Goal: Task Accomplishment & Management: Use online tool/utility

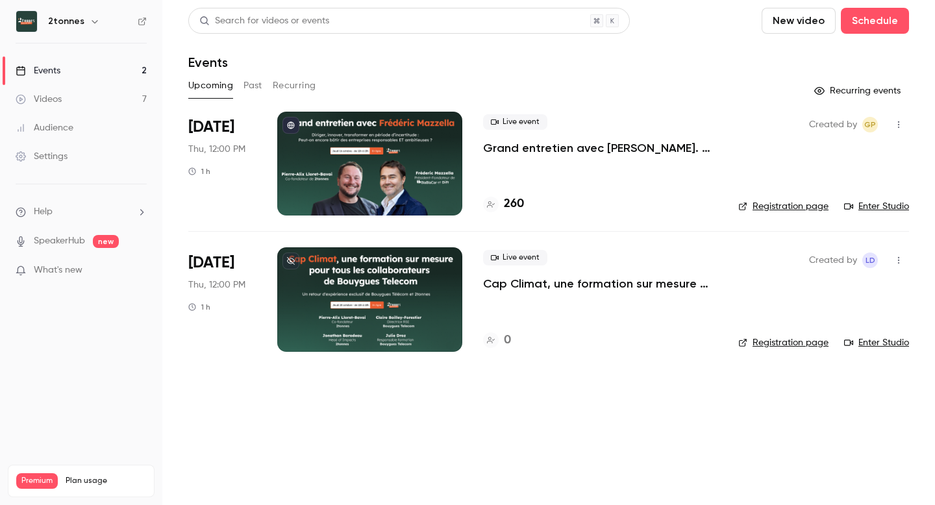
click at [546, 144] on p "Grand entretien avec [PERSON_NAME]. Diriger, innover, transformer en période d’…" at bounding box center [600, 148] width 234 height 16
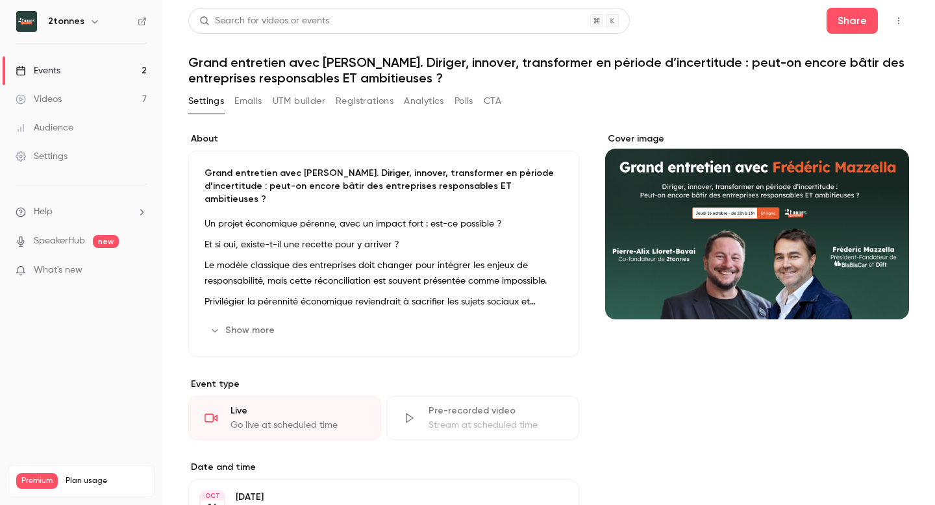
click at [312, 98] on button "UTM builder" at bounding box center [299, 101] width 53 height 21
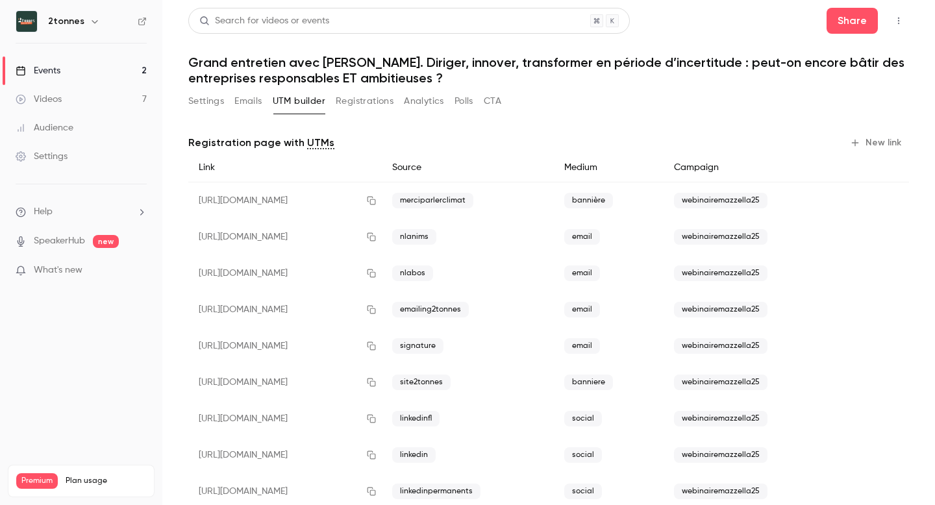
click at [353, 108] on button "Registrations" at bounding box center [365, 101] width 58 height 21
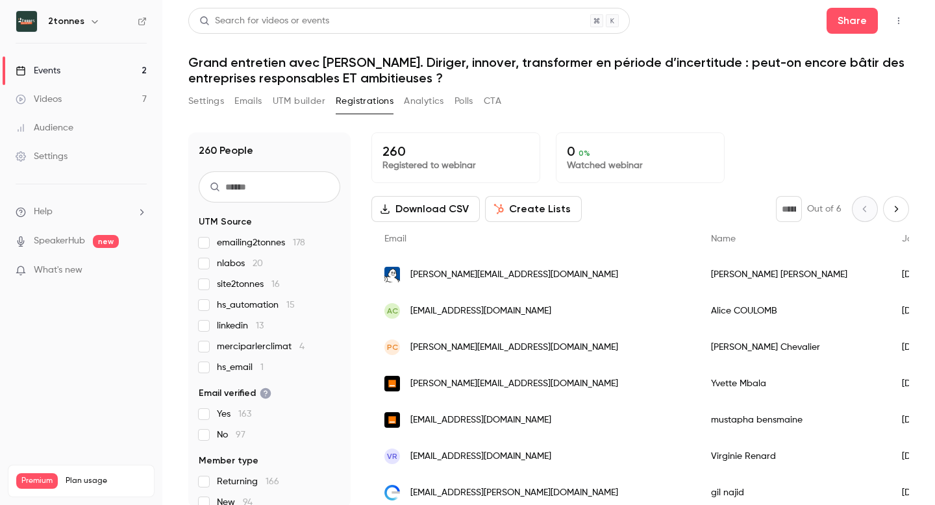
click at [299, 100] on button "UTM builder" at bounding box center [299, 101] width 53 height 21
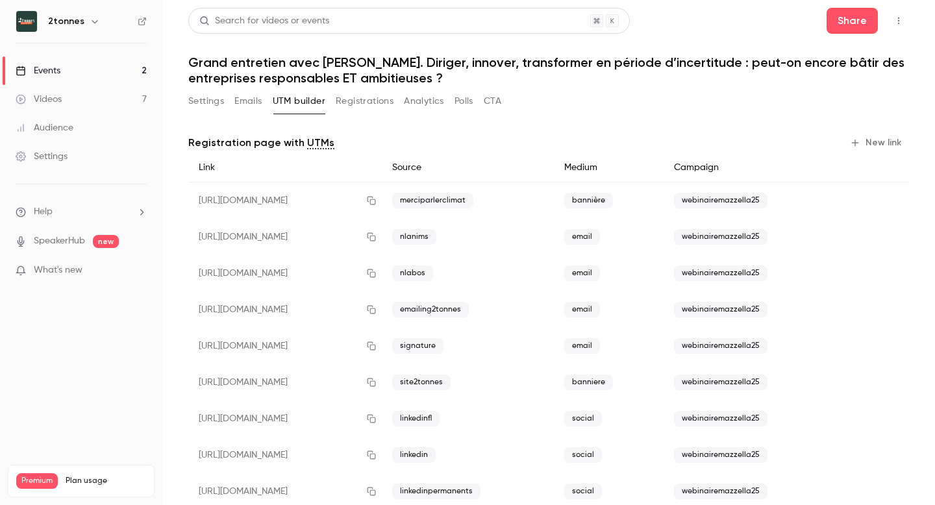
click at [349, 112] on div "Settings Emails UTM builder Registrations Analytics Polls CTA" at bounding box center [344, 104] width 313 height 26
click at [350, 100] on button "Registrations" at bounding box center [365, 101] width 58 height 21
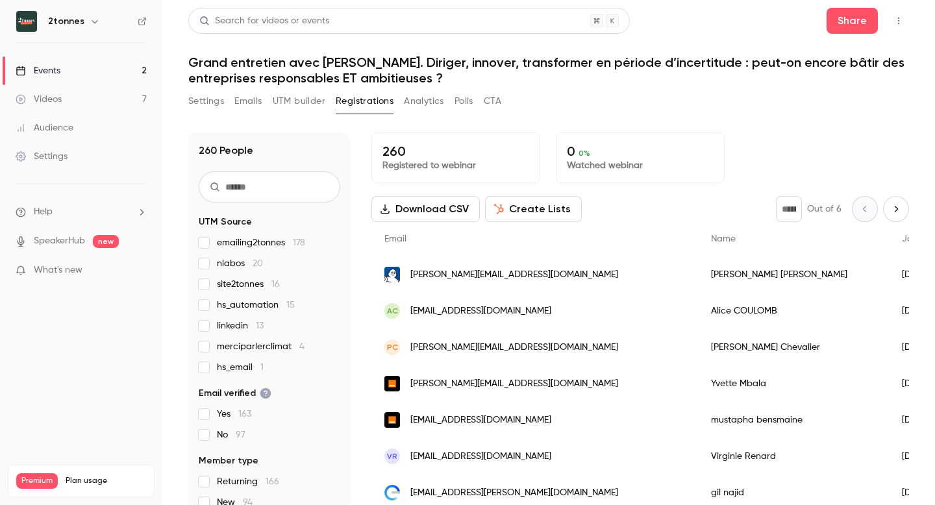
click at [247, 99] on button "Emails" at bounding box center [247, 101] width 27 height 21
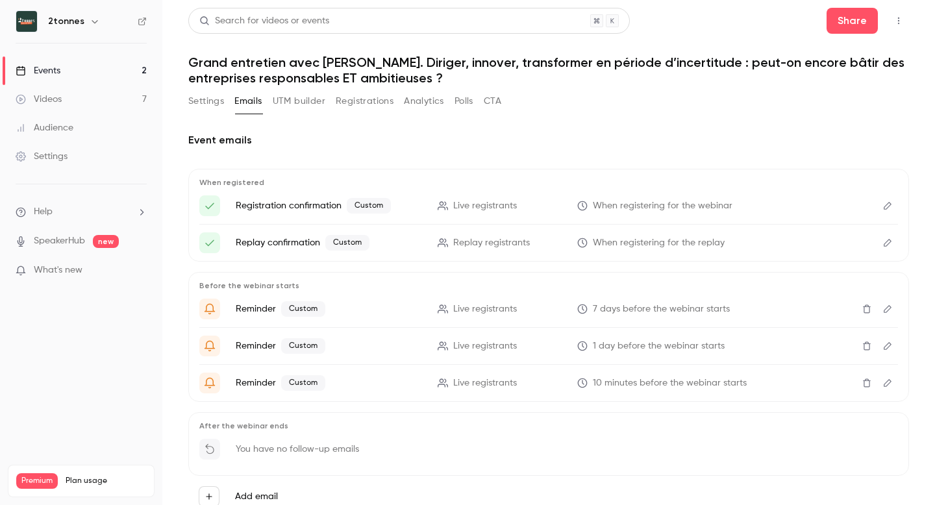
click at [303, 111] on button "UTM builder" at bounding box center [299, 101] width 53 height 21
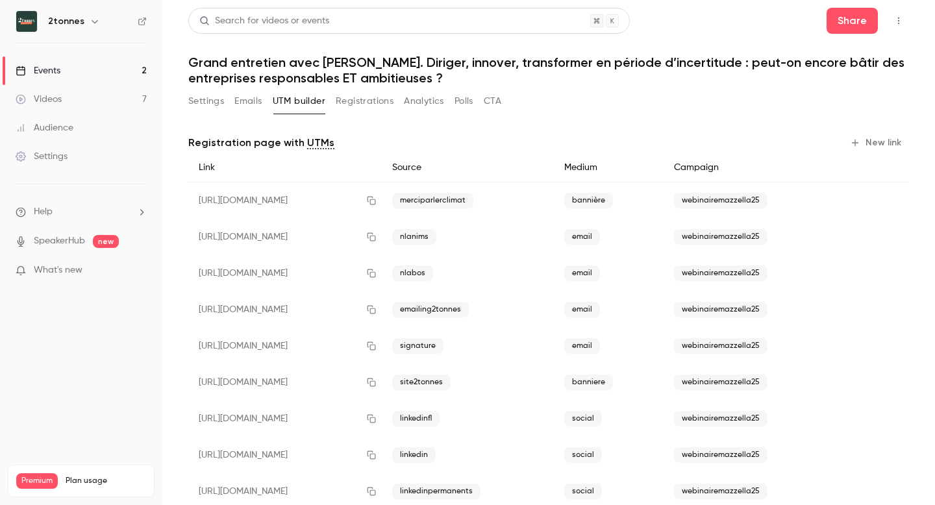
scroll to position [33, 0]
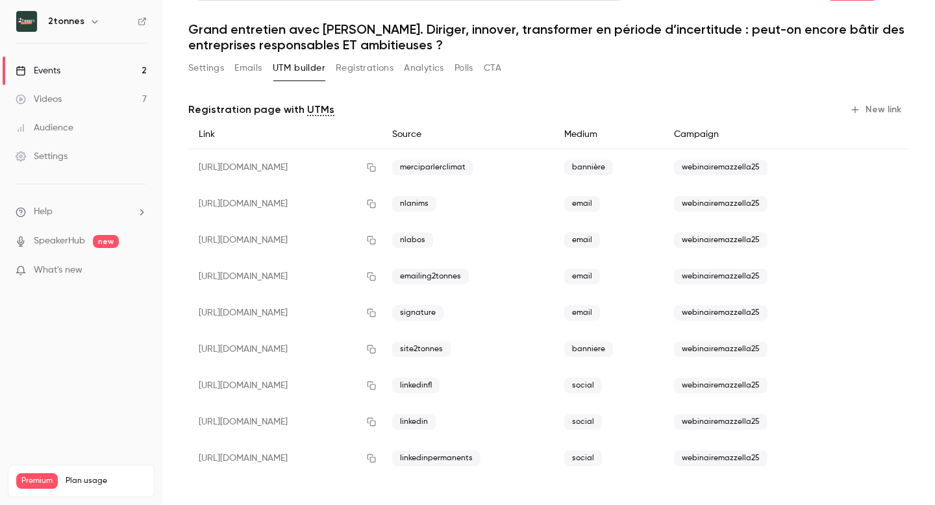
click at [863, 111] on button "New link" at bounding box center [877, 109] width 64 height 21
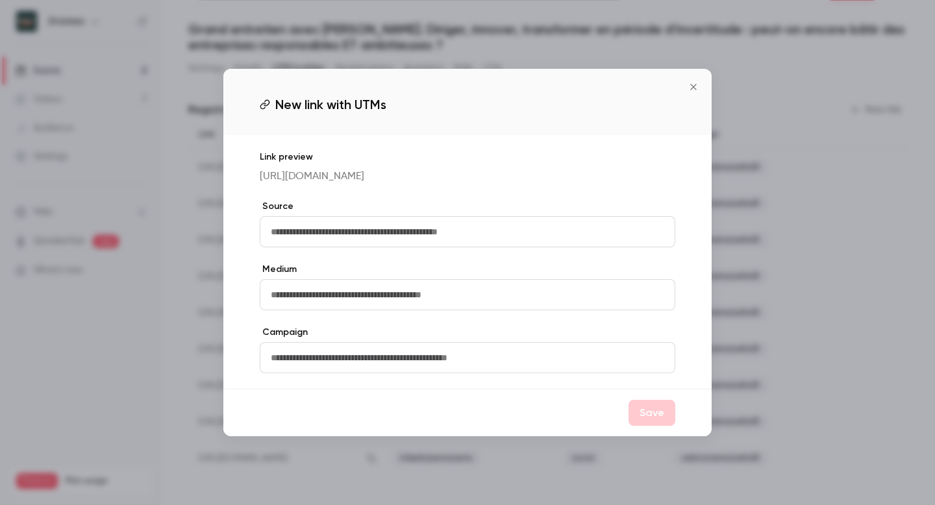
click at [389, 232] on input "text" at bounding box center [468, 231] width 416 height 31
type input "**********"
click at [376, 299] on input "text" at bounding box center [468, 294] width 416 height 31
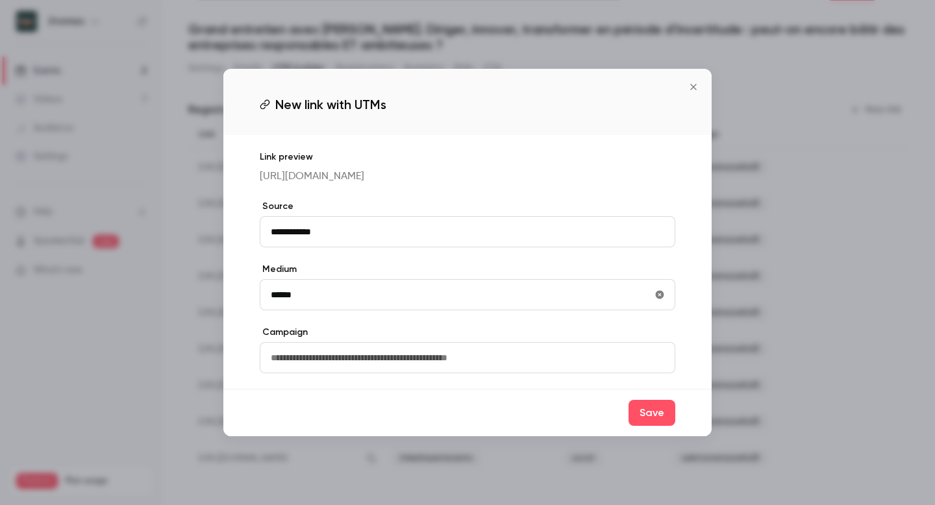
type input "******"
click at [293, 368] on input "text" at bounding box center [468, 357] width 416 height 31
type input "**********"
click at [651, 426] on button "Save" at bounding box center [652, 413] width 47 height 26
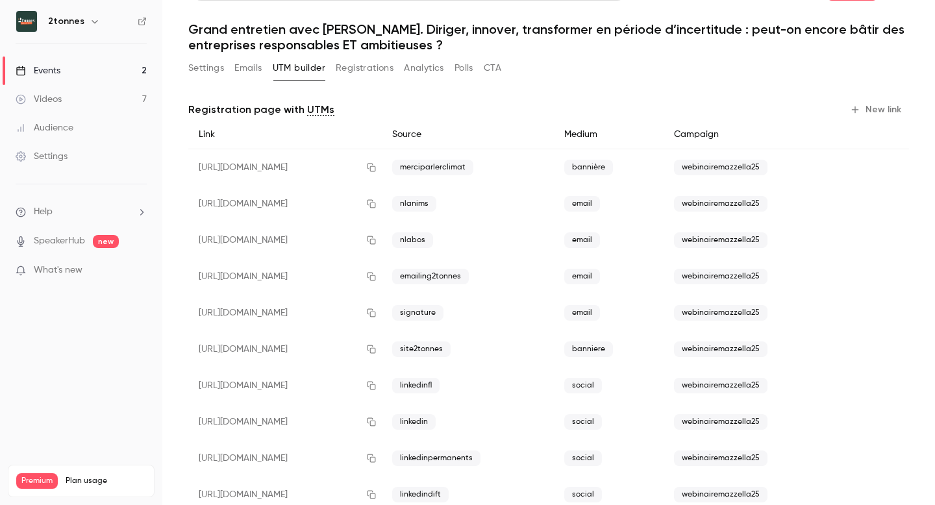
scroll to position [69, 0]
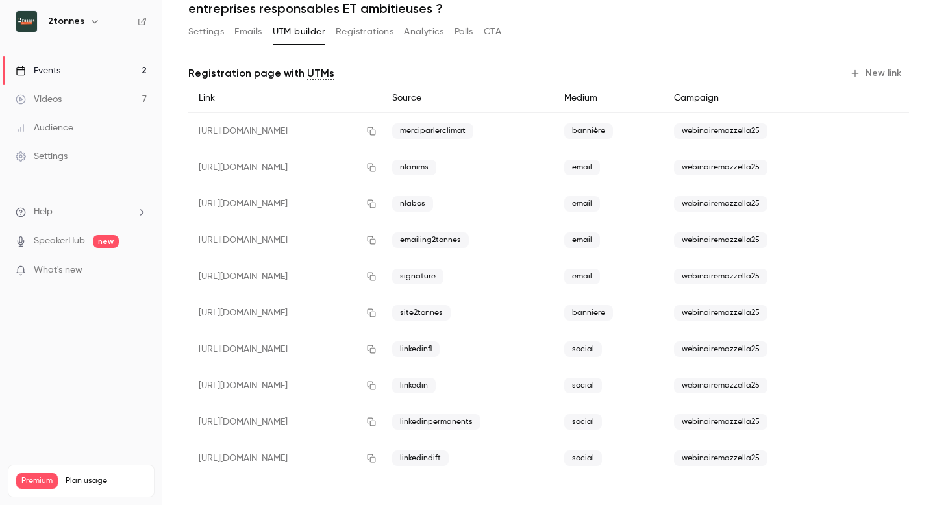
click at [382, 464] on button "button" at bounding box center [371, 458] width 21 height 21
